Goal: Complete application form: Complete application form

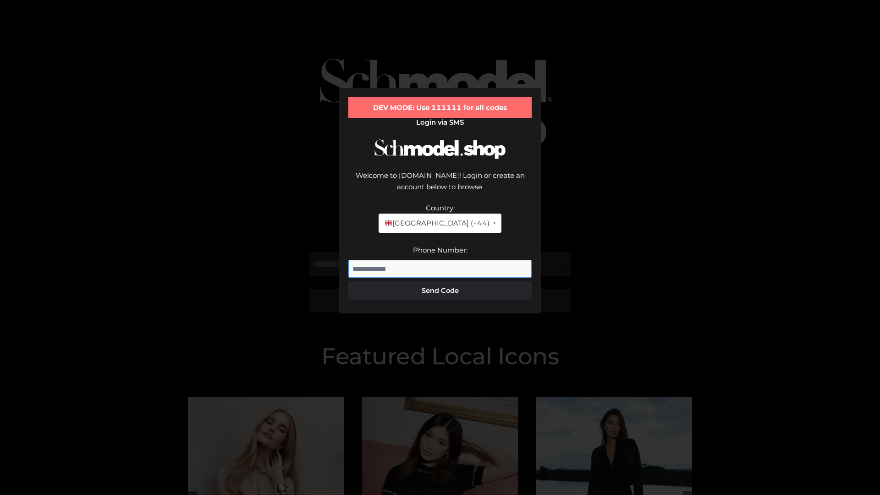
click at [440, 260] on input "Phone Number:" at bounding box center [439, 269] width 183 height 18
type input "**********"
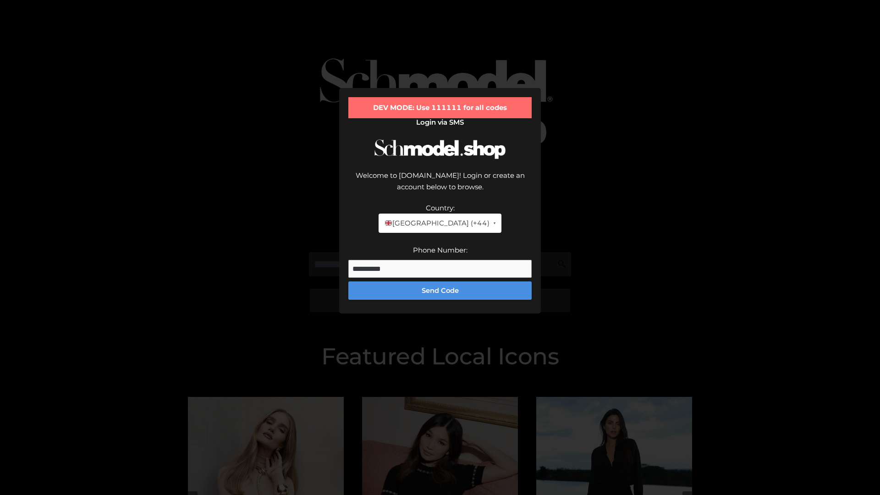
click at [440, 281] on button "Send Code" at bounding box center [439, 290] width 183 height 18
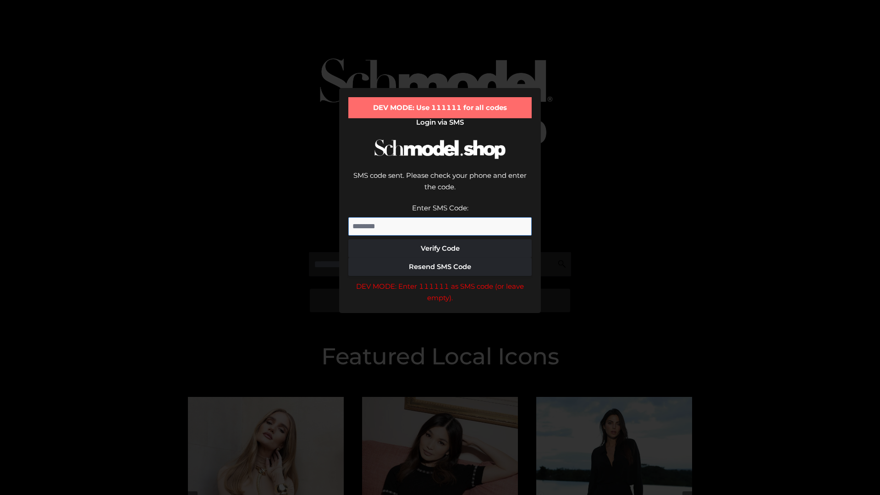
click at [440, 217] on input "Enter SMS Code:" at bounding box center [439, 226] width 183 height 18
type input "******"
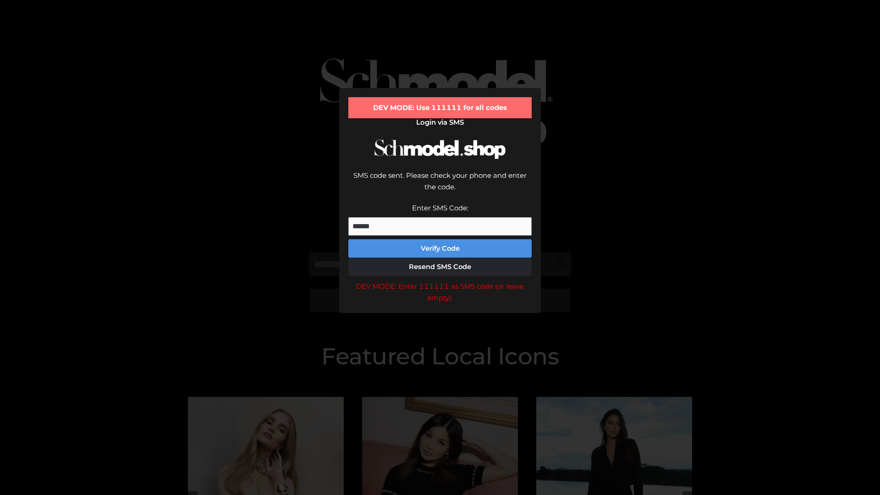
click at [440, 239] on button "Verify Code" at bounding box center [439, 248] width 183 height 18
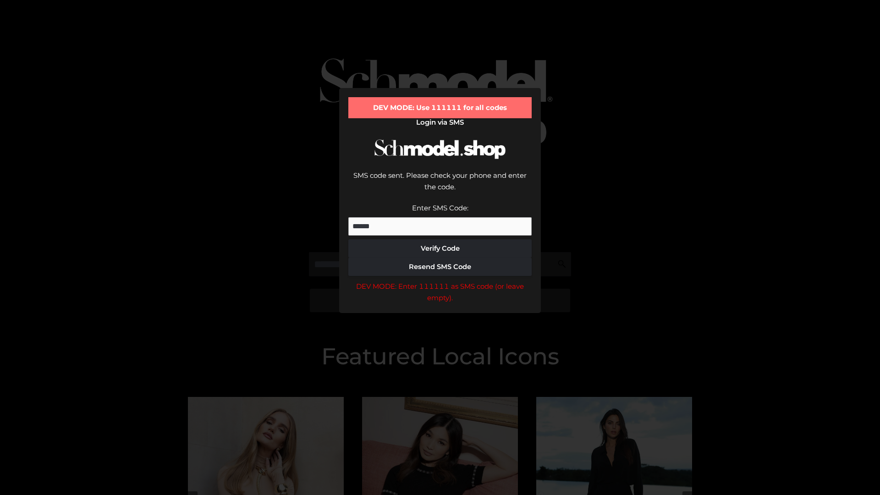
click at [440, 280] on div "DEV MODE: Enter 111111 as SMS code (or leave empty)." at bounding box center [439, 291] width 183 height 23
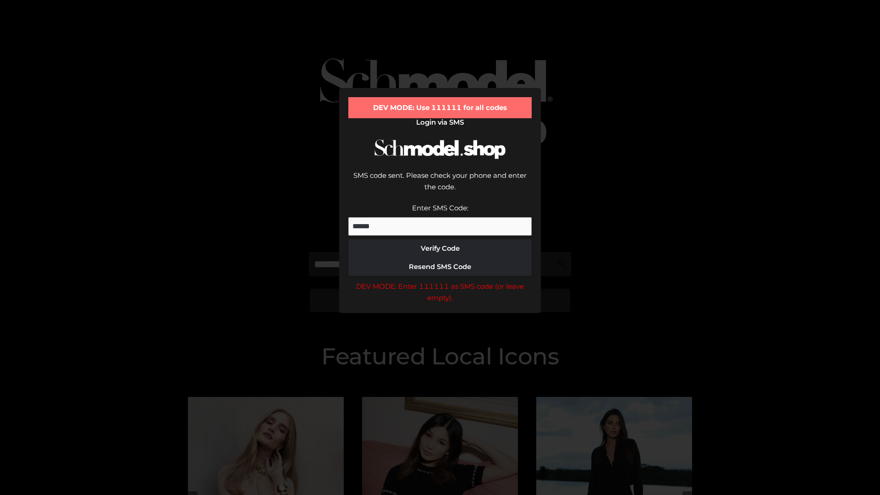
click at [440, 280] on div "DEV MODE: Enter 111111 as SMS code (or leave empty)." at bounding box center [439, 291] width 183 height 23
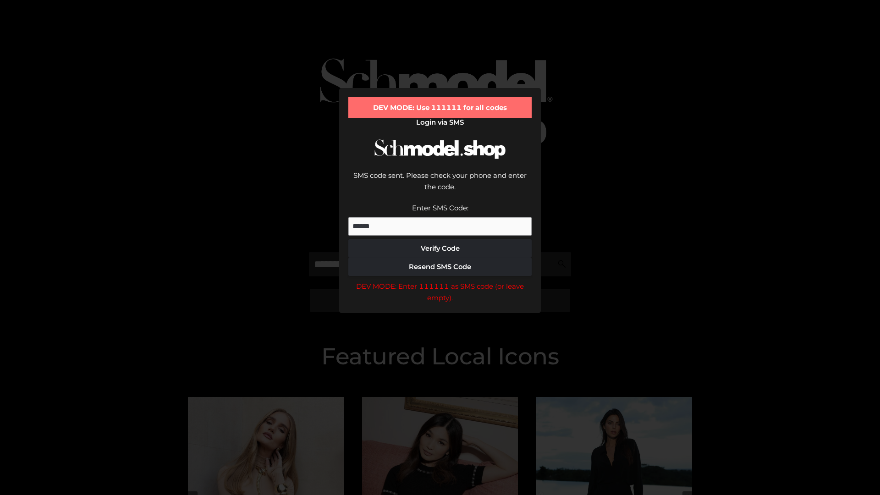
click at [440, 280] on div "DEV MODE: Enter 111111 as SMS code (or leave empty)." at bounding box center [439, 291] width 183 height 23
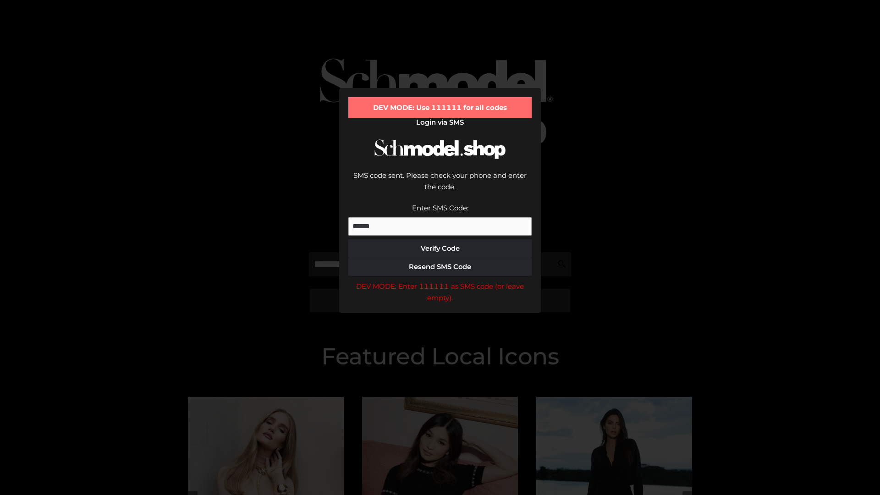
click at [440, 280] on div "DEV MODE: Enter 111111 as SMS code (or leave empty)." at bounding box center [439, 291] width 183 height 23
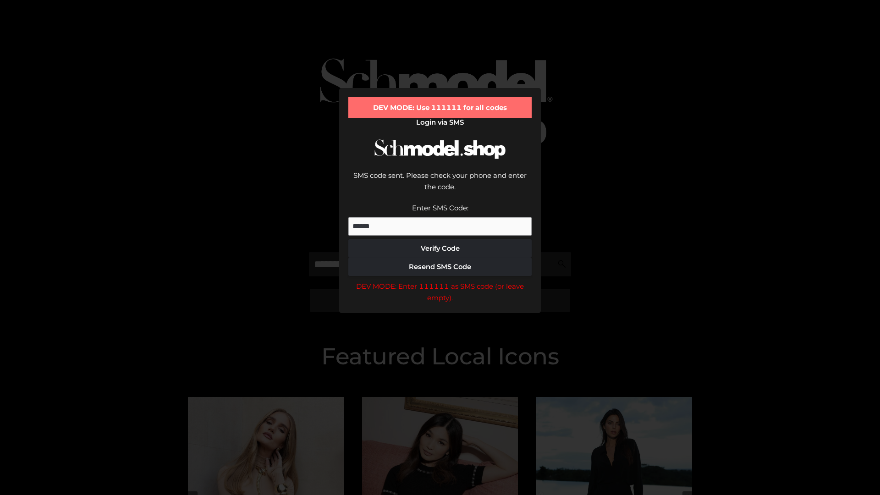
click at [440, 280] on div "DEV MODE: Enter 111111 as SMS code (or leave empty)." at bounding box center [439, 291] width 183 height 23
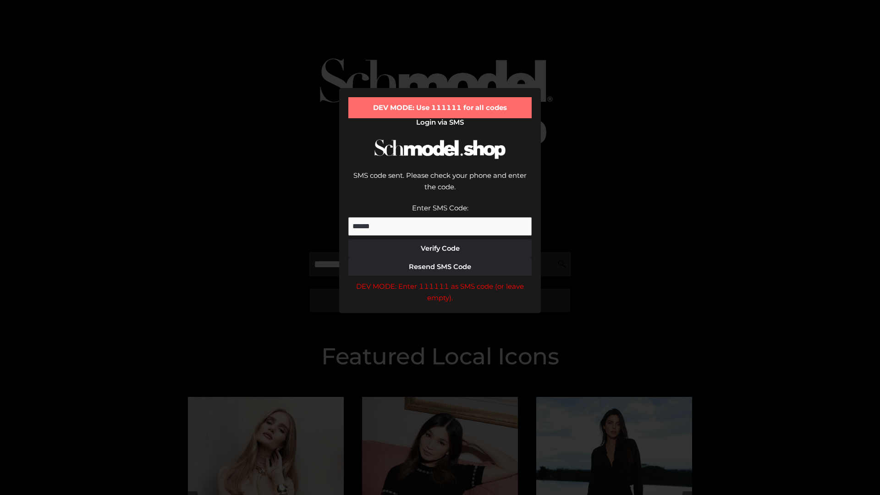
click at [440, 280] on div "DEV MODE: Enter 111111 as SMS code (or leave empty)." at bounding box center [439, 291] width 183 height 23
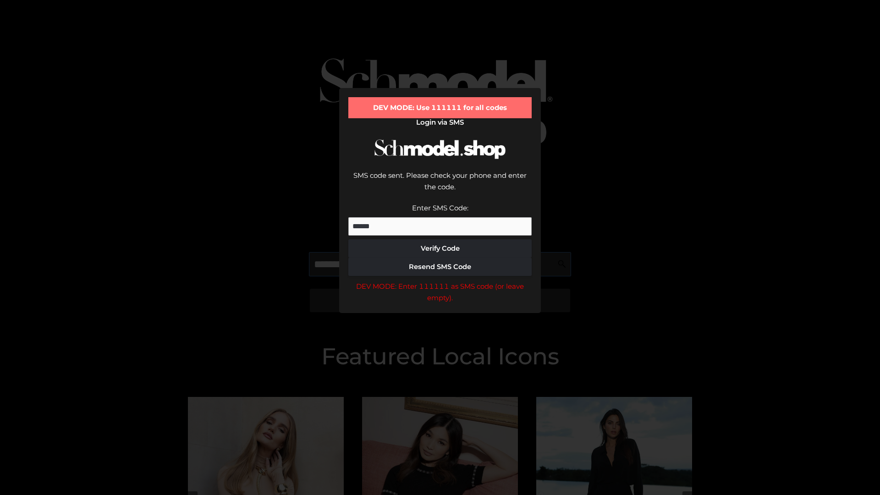
scroll to position [0, 47]
click at [440, 280] on div "DEV MODE: Enter 111111 as SMS code (or leave empty)." at bounding box center [439, 291] width 183 height 23
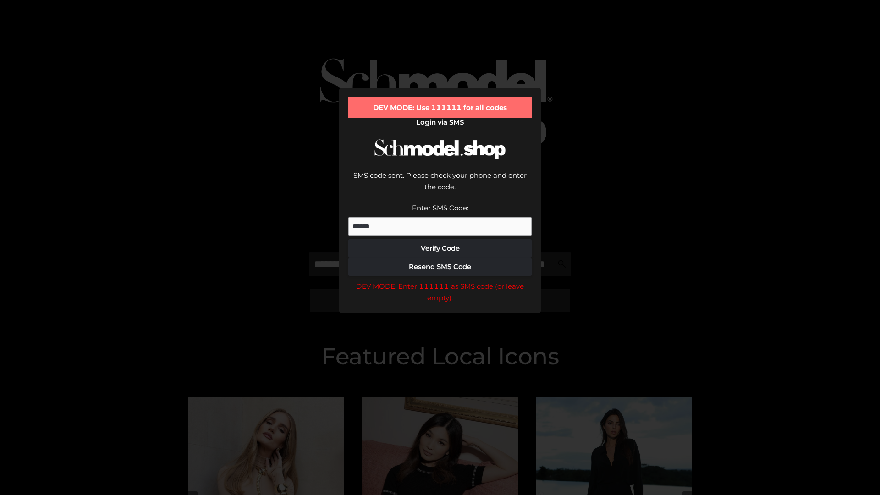
click at [440, 280] on div "DEV MODE: Enter 111111 as SMS code (or leave empty)." at bounding box center [439, 291] width 183 height 23
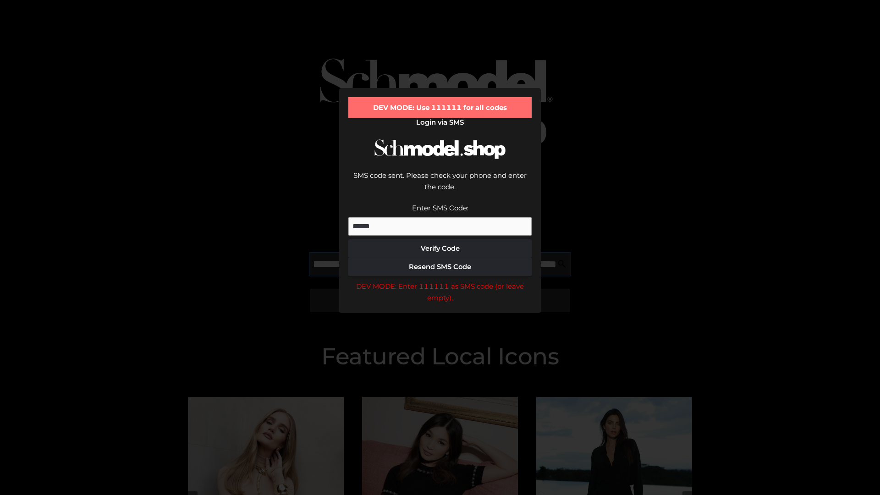
scroll to position [0, 100]
click at [440, 280] on div "DEV MODE: Enter 111111 as SMS code (or leave empty)." at bounding box center [439, 291] width 183 height 23
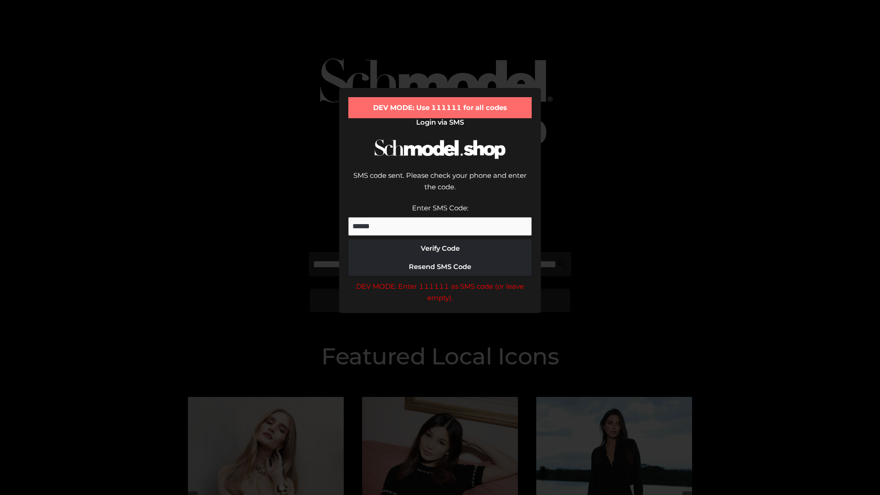
click at [440, 280] on div "DEV MODE: Enter 111111 as SMS code (or leave empty)." at bounding box center [439, 291] width 183 height 23
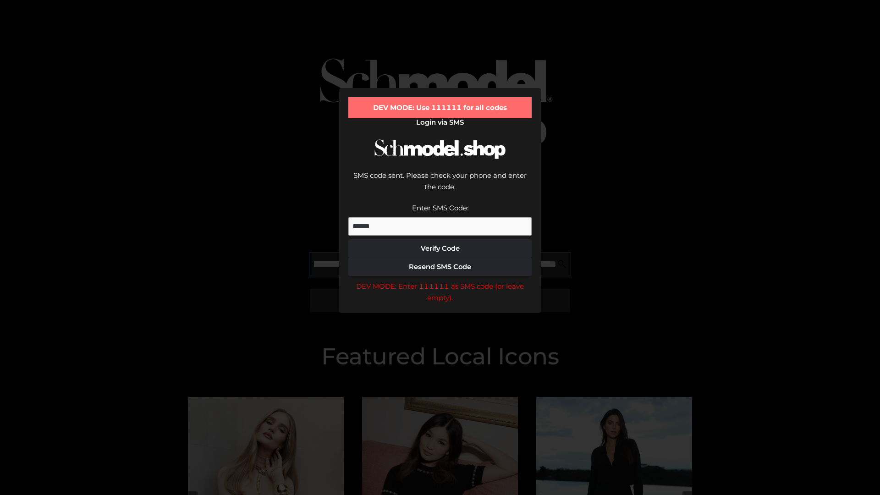
scroll to position [0, 155]
click at [440, 280] on div "DEV MODE: Enter 111111 as SMS code (or leave empty)." at bounding box center [439, 291] width 183 height 23
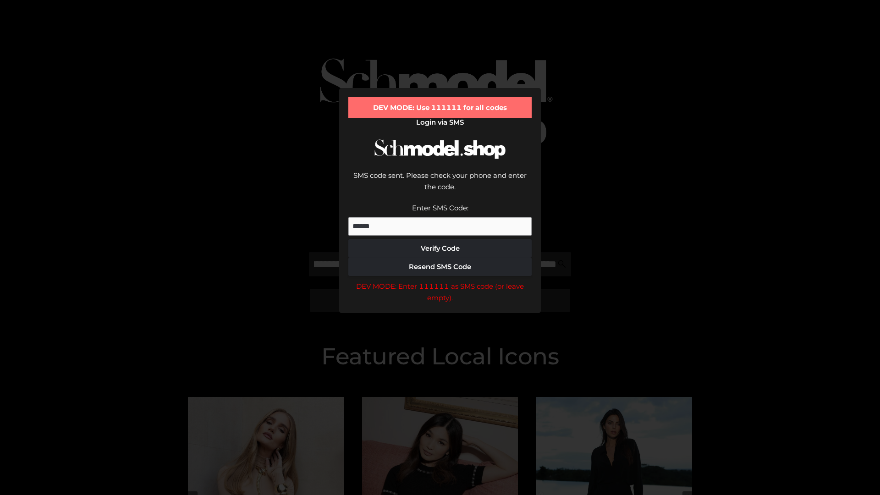
click at [440, 280] on div "DEV MODE: Enter 111111 as SMS code (or leave empty)." at bounding box center [439, 291] width 183 height 23
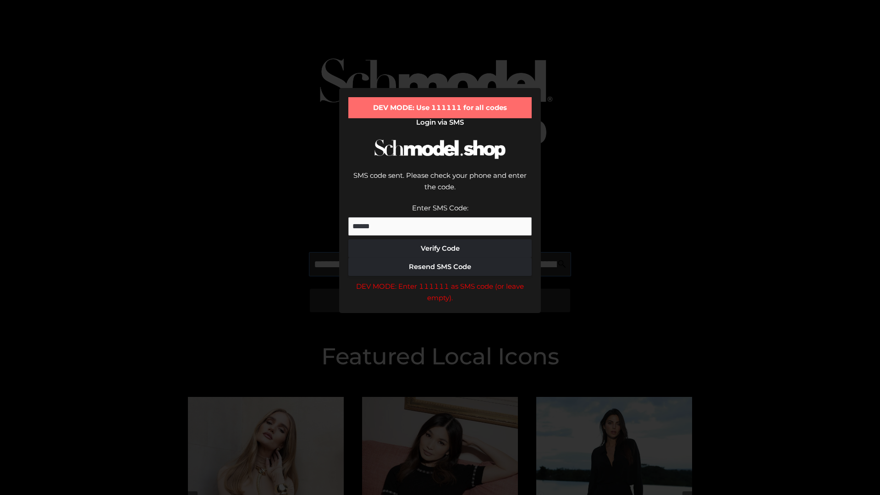
scroll to position [0, 207]
type input "**********"
